Goal: Transaction & Acquisition: Purchase product/service

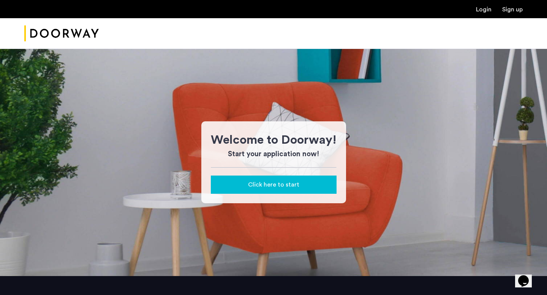
click at [64, 34] on img "Cazamio Logo" at bounding box center [61, 33] width 74 height 28
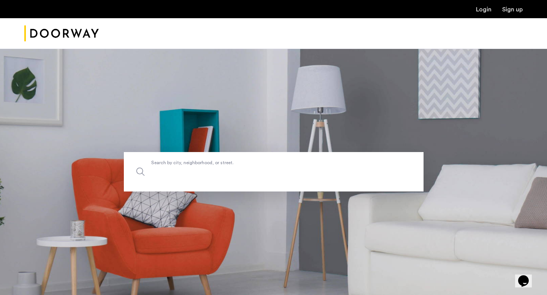
click at [278, 160] on input "Search by city, neighborhood, or street." at bounding box center [273, 171] width 299 height 39
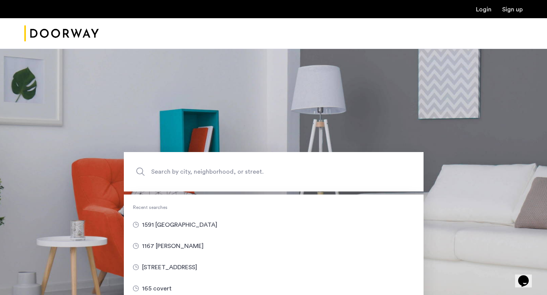
drag, startPoint x: 405, startPoint y: 60, endPoint x: 406, endPoint y: 53, distance: 6.6
click at [405, 59] on section "Search by city, neighborhood, or street. Recent searches 1591 broadway 1167 dea…" at bounding box center [273, 172] width 547 height 247
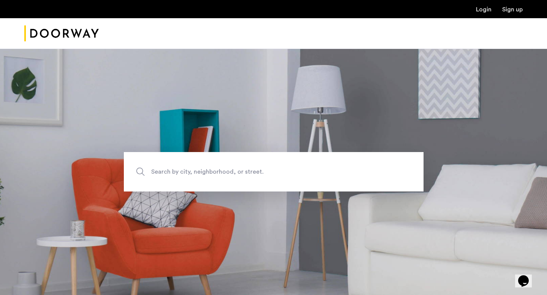
click at [88, 25] on img "Cazamio Logo" at bounding box center [61, 33] width 74 height 28
click at [74, 31] on img "Cazamio Logo" at bounding box center [61, 33] width 74 height 28
click at [233, 170] on span "Search by city, neighborhood, or street." at bounding box center [255, 172] width 209 height 10
click at [233, 170] on input "Search by city, neighborhood, or street." at bounding box center [273, 171] width 299 height 39
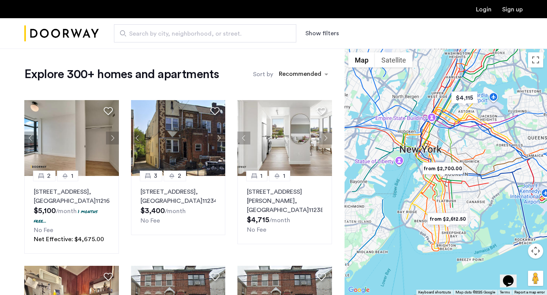
click at [318, 33] on button "Show filters" at bounding box center [321, 33] width 33 height 9
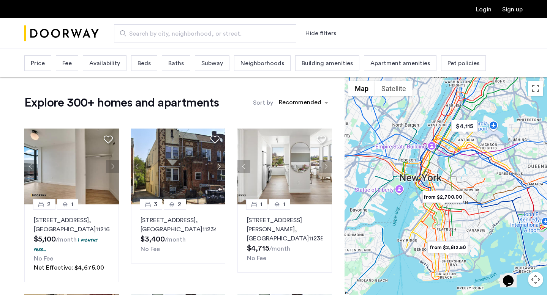
click at [176, 61] on span "Baths" at bounding box center [176, 63] width 16 height 9
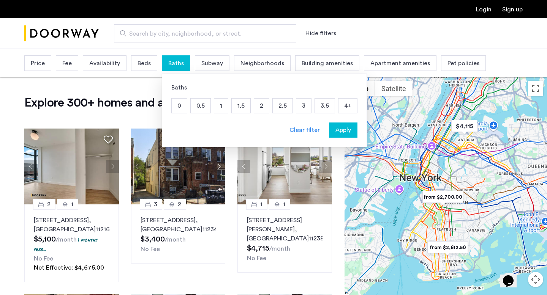
click at [149, 61] on span "Beds" at bounding box center [143, 63] width 13 height 9
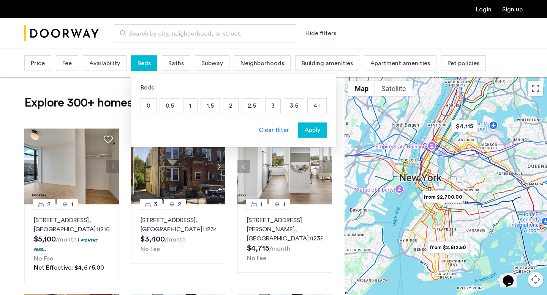
click at [232, 110] on p "2" at bounding box center [230, 106] width 15 height 14
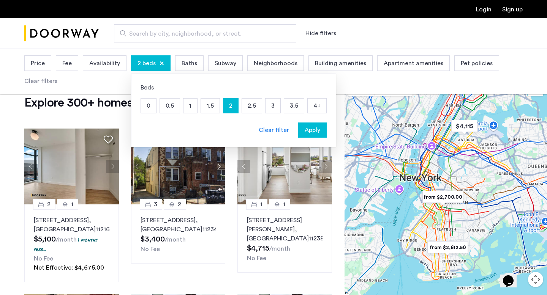
click at [304, 129] on span "Apply" at bounding box center [312, 130] width 16 height 9
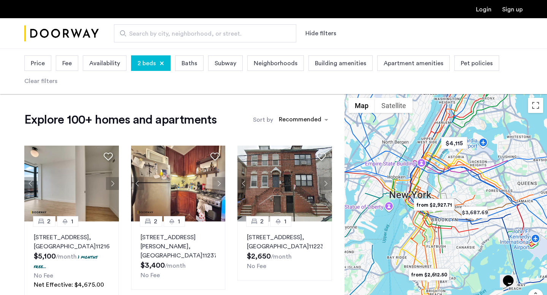
click at [182, 60] on span "Baths" at bounding box center [189, 63] width 16 height 9
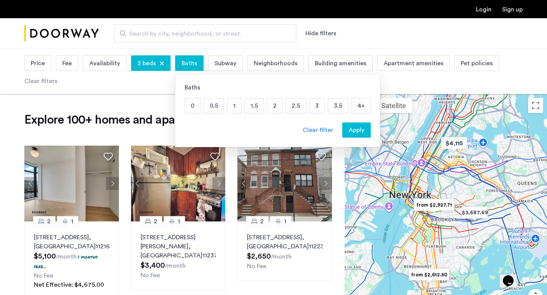
click at [233, 108] on p "1" at bounding box center [234, 106] width 14 height 14
click at [267, 109] on p "2" at bounding box center [274, 106] width 15 height 14
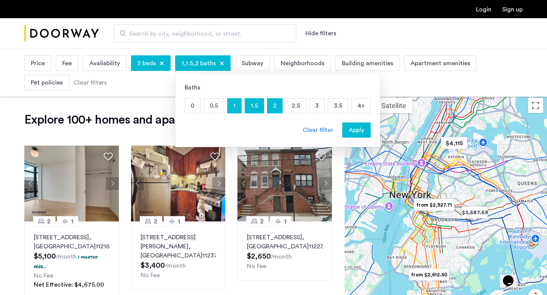
click at [138, 59] on span "2 beds" at bounding box center [146, 63] width 18 height 9
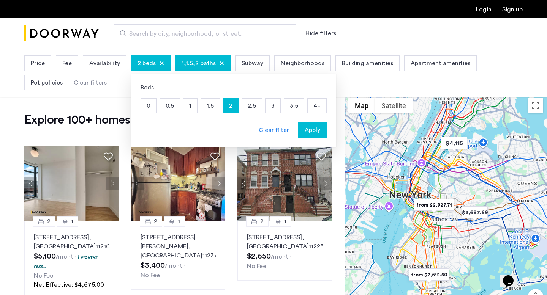
click at [187, 104] on p "1" at bounding box center [190, 106] width 14 height 14
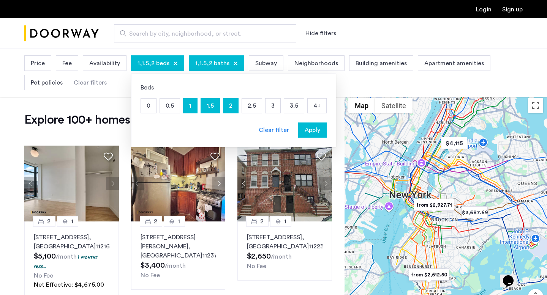
click at [318, 126] on span "Apply" at bounding box center [312, 130] width 16 height 9
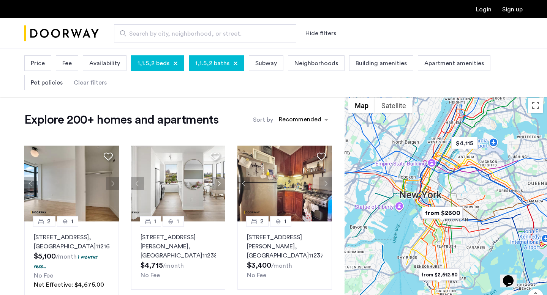
click at [35, 67] on span "Price" at bounding box center [38, 63] width 14 height 9
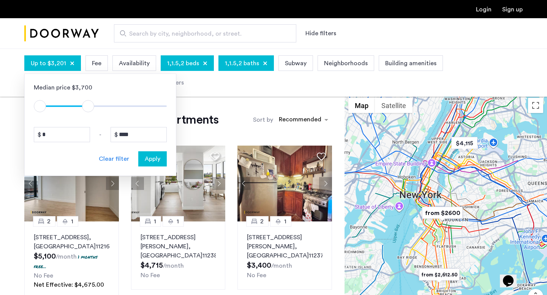
type input "****"
drag, startPoint x: 163, startPoint y: 103, endPoint x: 89, endPoint y: 102, distance: 73.6
click at [89, 102] on span "ngx-slider-max" at bounding box center [89, 106] width 12 height 12
click at [152, 161] on span "Apply" at bounding box center [153, 158] width 16 height 9
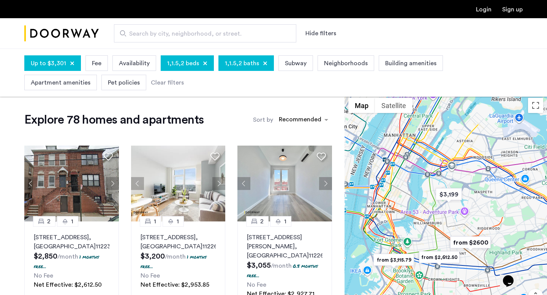
drag, startPoint x: 436, startPoint y: 154, endPoint x: 419, endPoint y: 128, distance: 31.2
click at [419, 129] on div at bounding box center [445, 217] width 202 height 247
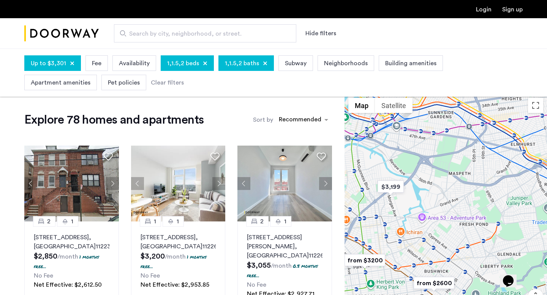
drag, startPoint x: 457, startPoint y: 188, endPoint x: 468, endPoint y: 142, distance: 47.4
click at [468, 142] on div at bounding box center [445, 217] width 202 height 247
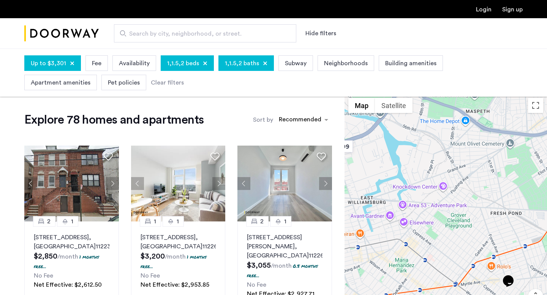
drag, startPoint x: 463, startPoint y: 146, endPoint x: 462, endPoint y: 71, distance: 74.8
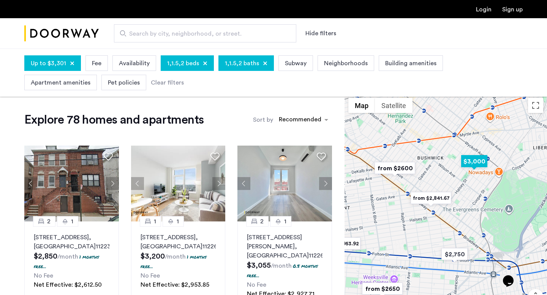
click at [479, 165] on img "$3,000" at bounding box center [474, 161] width 32 height 17
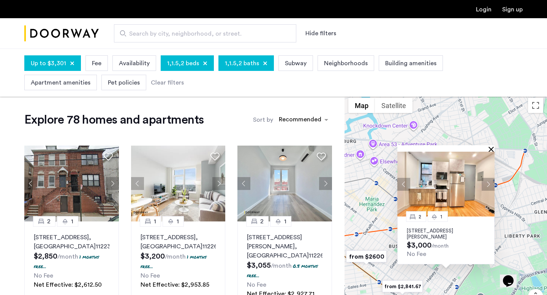
click at [491, 146] on button "Close" at bounding box center [492, 148] width 5 height 5
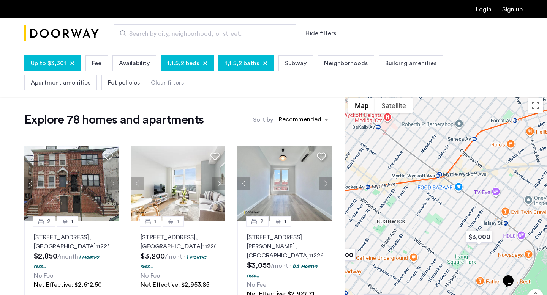
drag, startPoint x: 428, startPoint y: 201, endPoint x: 467, endPoint y: 103, distance: 105.4
click at [467, 103] on div at bounding box center [445, 217] width 202 height 247
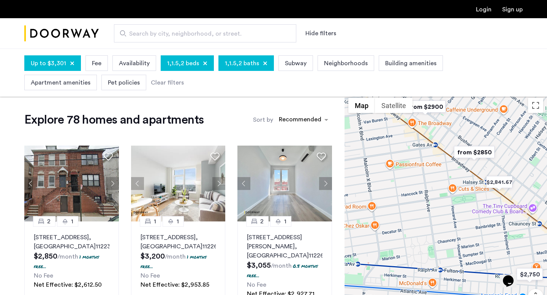
drag, startPoint x: 466, startPoint y: 119, endPoint x: 467, endPoint y: 186, distance: 66.8
click at [468, 186] on div at bounding box center [445, 217] width 202 height 247
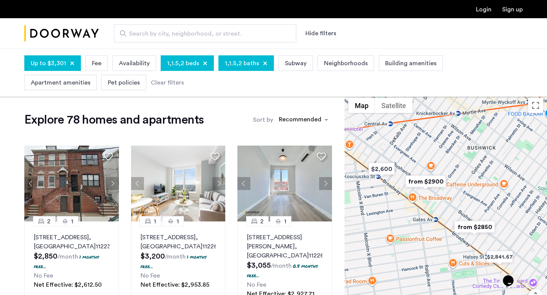
click at [437, 182] on img "from $2900" at bounding box center [425, 181] width 47 height 17
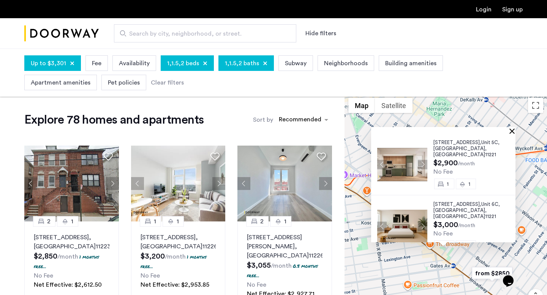
click at [515, 132] on button "Close" at bounding box center [512, 130] width 5 height 5
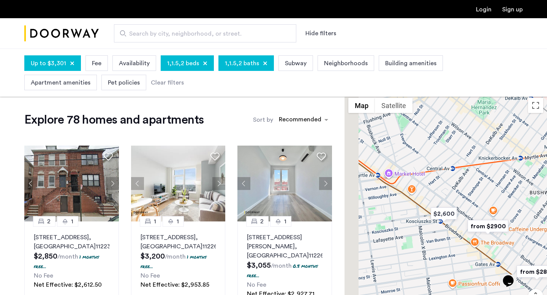
drag, startPoint x: 429, startPoint y: 167, endPoint x: 477, endPoint y: 165, distance: 48.6
click at [479, 165] on div at bounding box center [445, 217] width 202 height 247
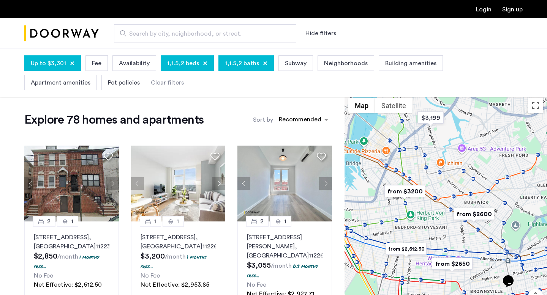
drag, startPoint x: 435, startPoint y: 205, endPoint x: 438, endPoint y: 165, distance: 40.7
click at [437, 165] on div at bounding box center [445, 217] width 202 height 247
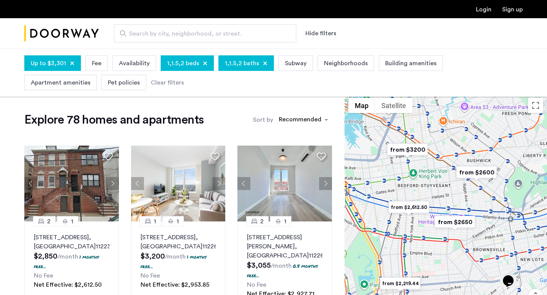
click at [418, 150] on img "from $3200" at bounding box center [407, 149] width 47 height 17
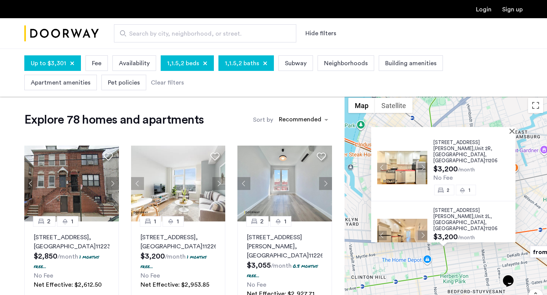
scroll to position [4, 0]
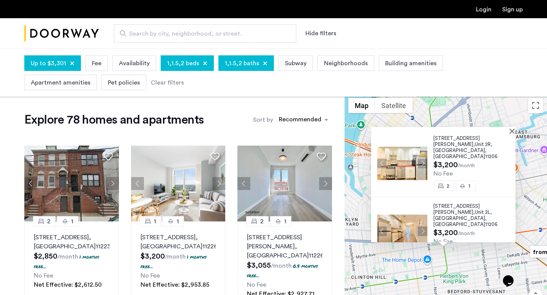
click at [510, 131] on div at bounding box center [440, 130] width 139 height 6
click at [515, 131] on button "Close" at bounding box center [512, 130] width 5 height 5
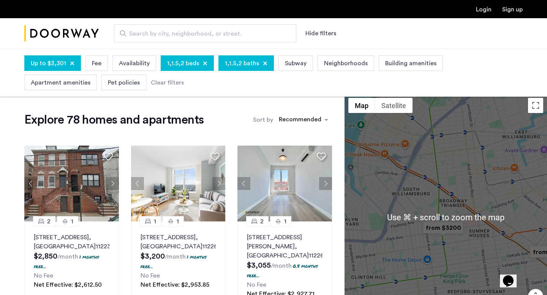
scroll to position [195, 0]
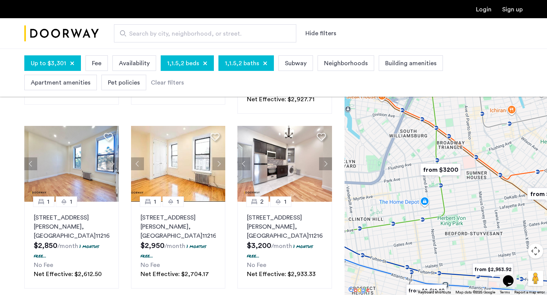
drag, startPoint x: 478, startPoint y: 160, endPoint x: 474, endPoint y: 96, distance: 63.9
click at [474, 96] on app-root "Login Sign up Search by city, neighborhood, or street. Hide filters Up to $3,30…" at bounding box center [273, 295] width 547 height 980
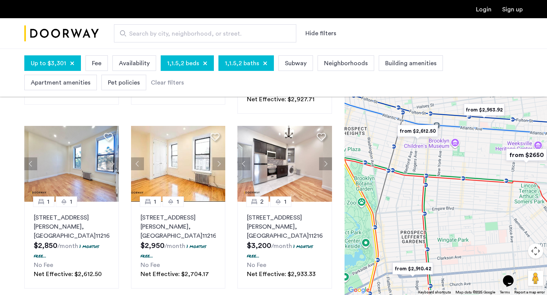
drag, startPoint x: 474, startPoint y: 138, endPoint x: 444, endPoint y: 164, distance: 39.0
click at [444, 164] on div at bounding box center [445, 172] width 202 height 247
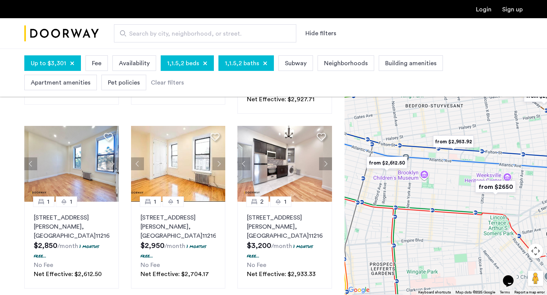
drag, startPoint x: 447, startPoint y: 154, endPoint x: 417, endPoint y: 222, distance: 74.3
click at [417, 222] on div at bounding box center [445, 172] width 202 height 247
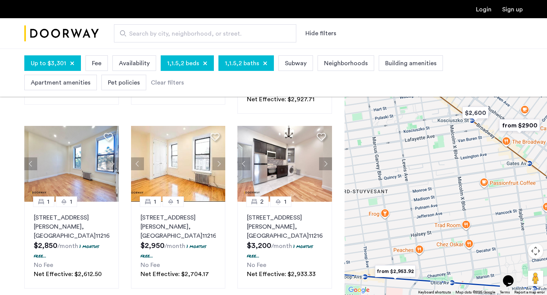
drag, startPoint x: 450, startPoint y: 189, endPoint x: 538, endPoint y: 203, distance: 88.8
click at [538, 203] on div at bounding box center [445, 172] width 202 height 247
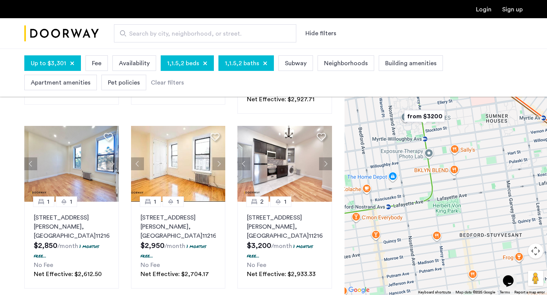
drag, startPoint x: 508, startPoint y: 202, endPoint x: 419, endPoint y: 202, distance: 89.2
click at [419, 202] on div at bounding box center [445, 172] width 202 height 247
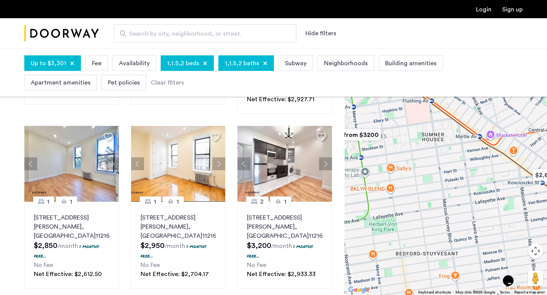
drag, startPoint x: 426, startPoint y: 203, endPoint x: 469, endPoint y: 226, distance: 48.2
click at [469, 226] on div at bounding box center [445, 172] width 202 height 247
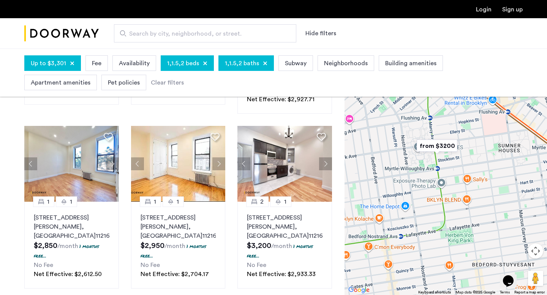
drag, startPoint x: 425, startPoint y: 145, endPoint x: 490, endPoint y: 151, distance: 64.8
click at [490, 151] on div at bounding box center [445, 172] width 202 height 247
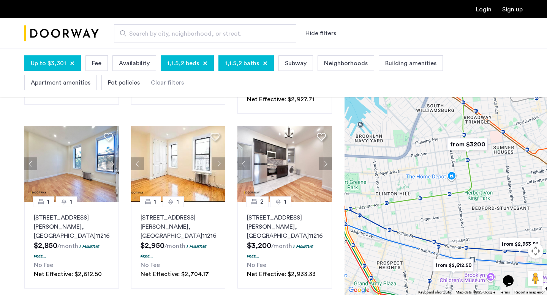
drag, startPoint x: 487, startPoint y: 151, endPoint x: 506, endPoint y: 185, distance: 38.7
click at [506, 185] on div at bounding box center [445, 172] width 202 height 247
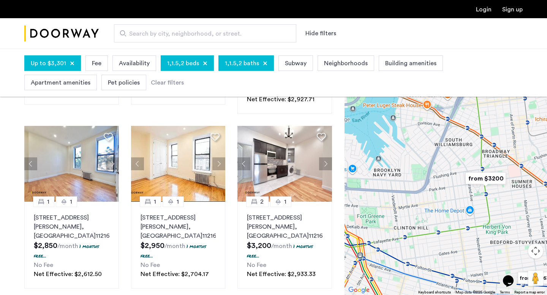
click at [498, 182] on img "from $3200" at bounding box center [485, 178] width 47 height 17
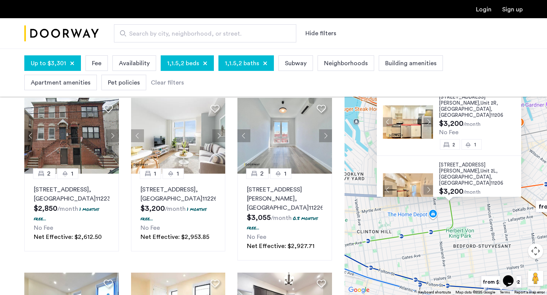
scroll to position [43, 0]
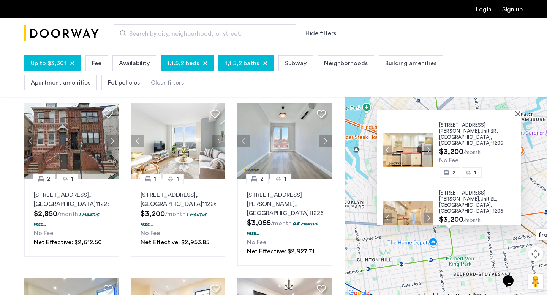
drag, startPoint x: 540, startPoint y: 137, endPoint x: 538, endPoint y: 166, distance: 28.9
click at [539, 166] on div "[STREET_ADDRESS][PERSON_NAME] $3,200 /month No Fee 2 [GEOGRAPHIC_DATA][STREET_A…" at bounding box center [445, 175] width 202 height 247
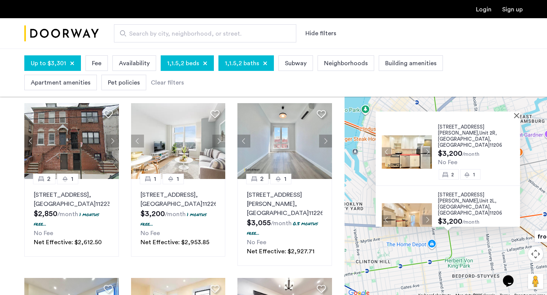
click at [447, 150] on span "$3,200" at bounding box center [450, 154] width 24 height 8
click at [520, 116] on button "Close" at bounding box center [517, 115] width 5 height 5
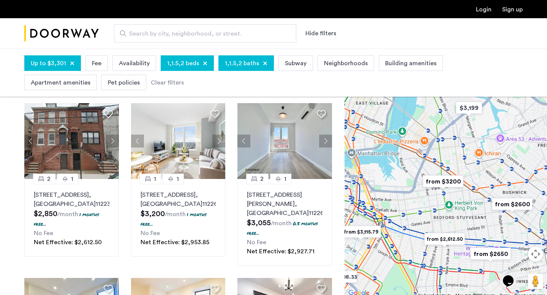
drag, startPoint x: 439, startPoint y: 159, endPoint x: 469, endPoint y: 134, distance: 39.7
click at [468, 135] on div "To navigate, press the arrow keys." at bounding box center [445, 175] width 202 height 247
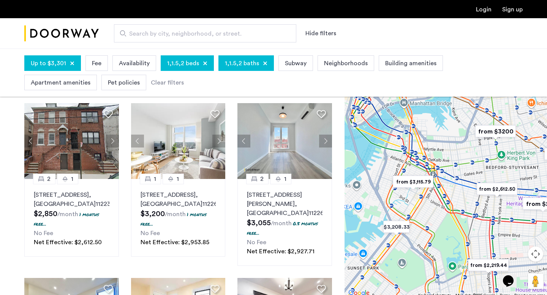
drag, startPoint x: 427, startPoint y: 186, endPoint x: 439, endPoint y: 156, distance: 31.9
click at [436, 173] on img "from $3,115.79" at bounding box center [412, 181] width 47 height 17
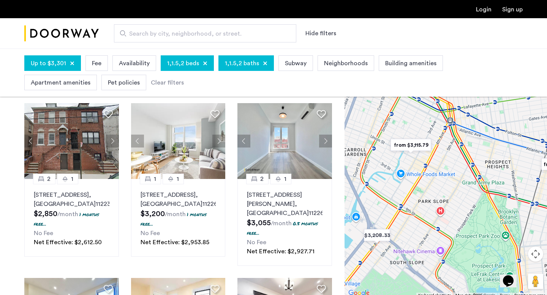
drag, startPoint x: 447, startPoint y: 168, endPoint x: 428, endPoint y: 150, distance: 25.8
click at [429, 151] on div "To navigate, press the arrow keys." at bounding box center [445, 175] width 202 height 247
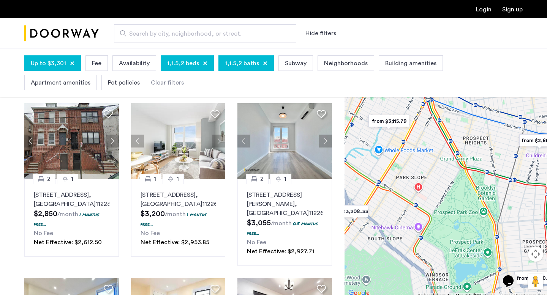
drag, startPoint x: 426, startPoint y: 165, endPoint x: 389, endPoint y: 159, distance: 37.6
click at [390, 159] on div at bounding box center [445, 175] width 202 height 247
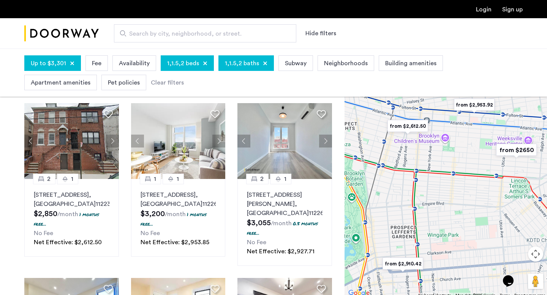
drag, startPoint x: 436, startPoint y: 155, endPoint x: 392, endPoint y: 183, distance: 51.9
click at [392, 183] on div at bounding box center [445, 175] width 202 height 247
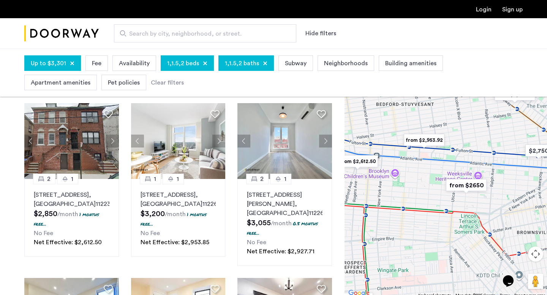
click at [435, 140] on img "from $2,953.92" at bounding box center [423, 140] width 47 height 17
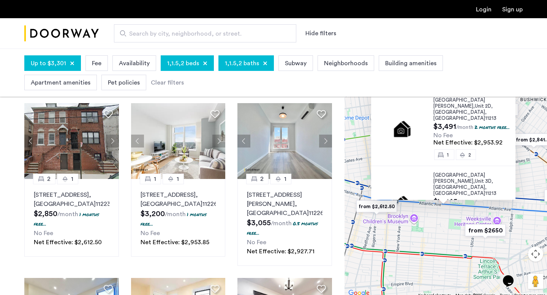
scroll to position [84, 0]
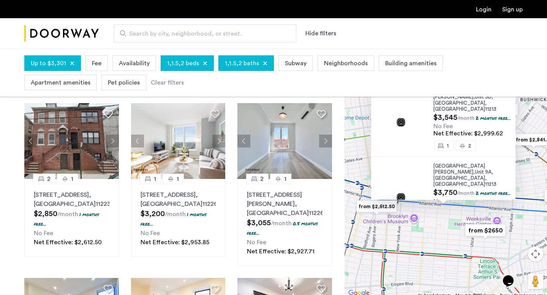
click at [529, 171] on div "[STREET_ADDRESS][PERSON_NAME] $3,491 /month 2 months free... No Fee Net Effecti…" at bounding box center [445, 175] width 202 height 247
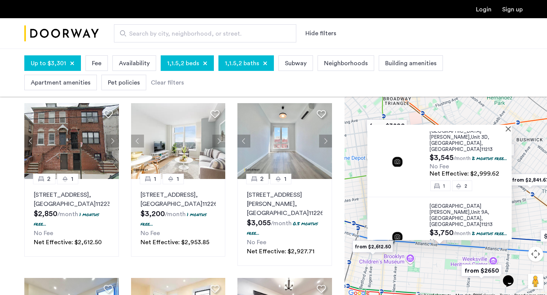
drag, startPoint x: 532, startPoint y: 158, endPoint x: 526, endPoint y: 204, distance: 45.9
click at [527, 203] on div "[STREET_ADDRESS][PERSON_NAME] $3,491 /month 2 months free... No Fee Net Effecti…" at bounding box center [445, 175] width 202 height 247
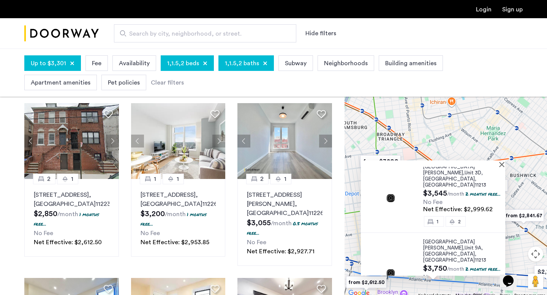
click at [508, 169] on div "[STREET_ADDRESS][PERSON_NAME] $3,491 /month 2 months free... No Fee Net Effecti…" at bounding box center [445, 175] width 202 height 247
click at [505, 166] on button "Close" at bounding box center [502, 164] width 5 height 5
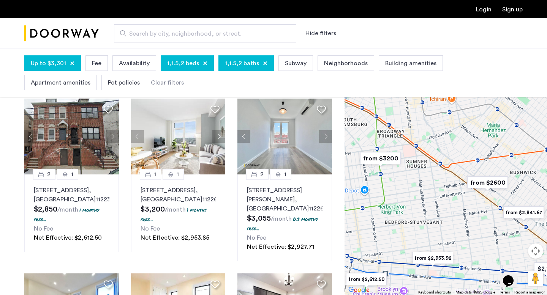
scroll to position [0, 0]
